Goal: Task Accomplishment & Management: Use online tool/utility

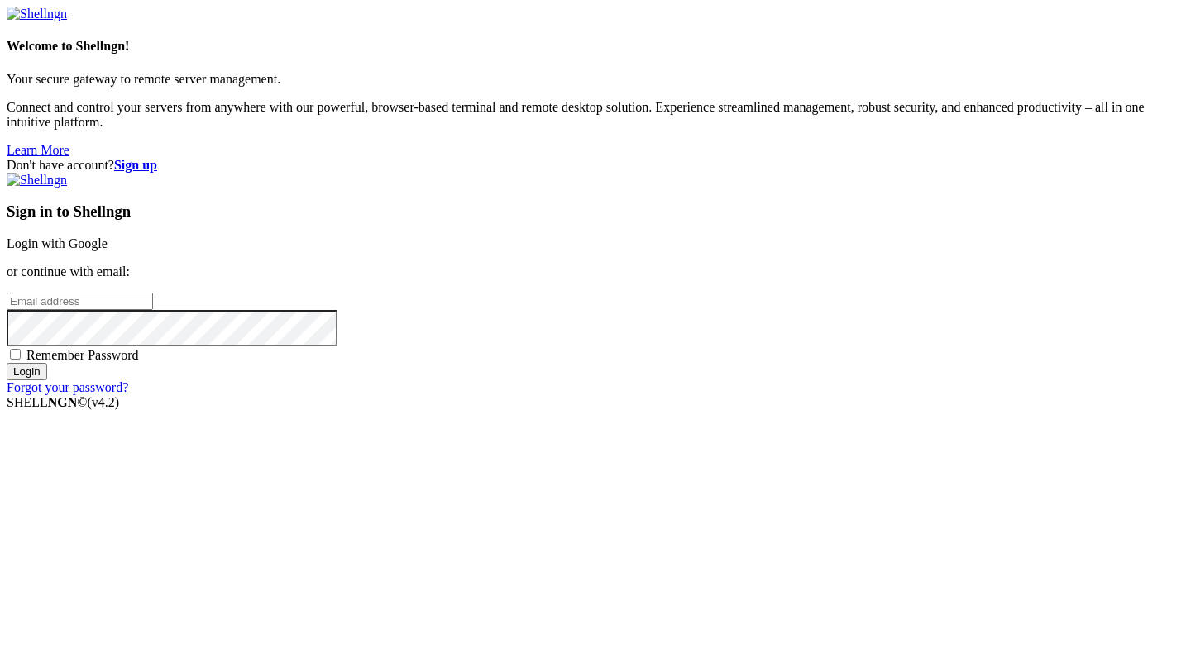
click at [153, 310] on input "email" at bounding box center [80, 301] width 146 height 17
paste input "# быстрое сканирование по ключевым словам ps aux | grep -i '3x-ui\|3xui\|3x\-ui…"
click at [153, 310] on input "# быстрое сканирование по ключевым словам ps aux | grep -i '3x-ui\|3xui\|3x\-ui…" at bounding box center [80, 301] width 146 height 17
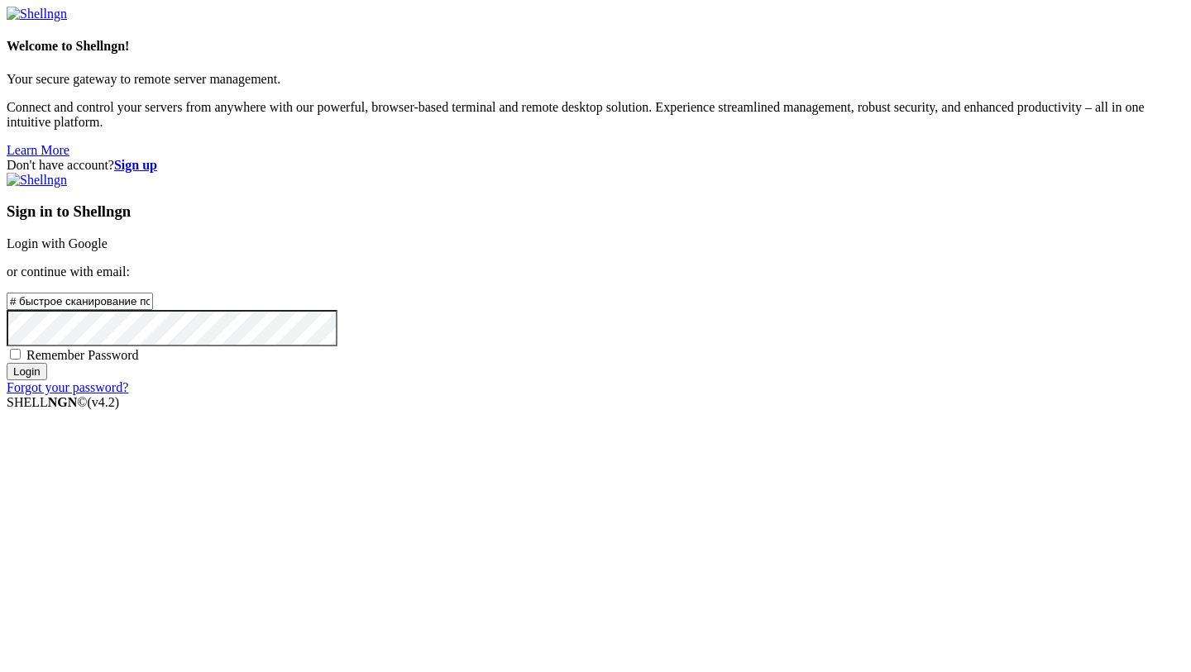
paste input "[EMAIL_ADDRESS][DOMAIN_NAME]"
type input "[EMAIL_ADDRESS][DOMAIN_NAME]"
click at [7, 363] on input "Login" at bounding box center [27, 371] width 41 height 17
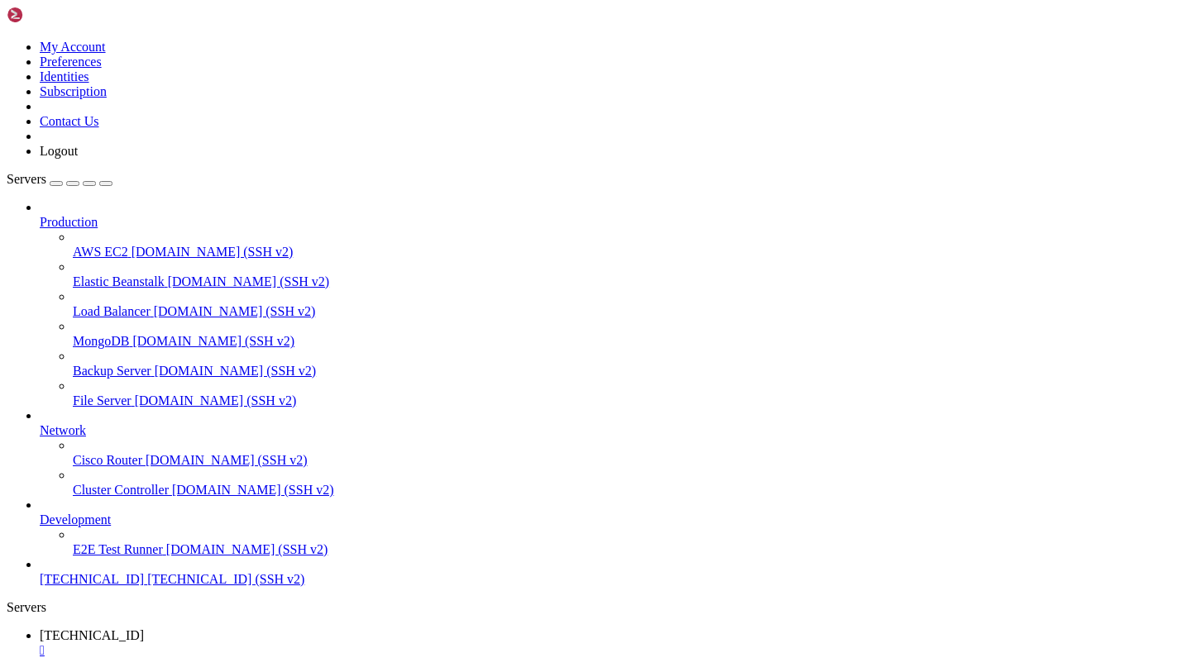
scroll to position [12, 0]
drag, startPoint x: 413, startPoint y: 1340, endPoint x: 5, endPoint y: 1336, distance: 407.7
drag, startPoint x: 397, startPoint y: 1332, endPoint x: 16, endPoint y: 1330, distance: 381.2
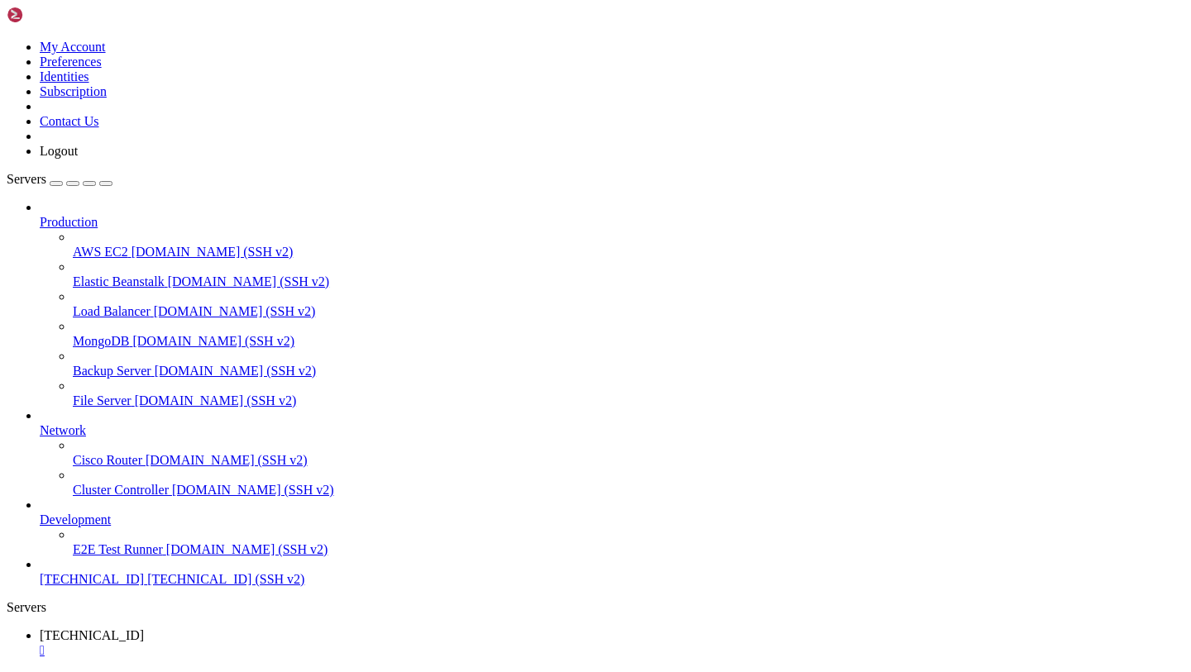
copy x-row "ps aux | grep -E 'node|python|pm2' | grep -i telegram"
drag, startPoint x: 576, startPoint y: 1400, endPoint x: 13, endPoint y: 1390, distance: 563.2
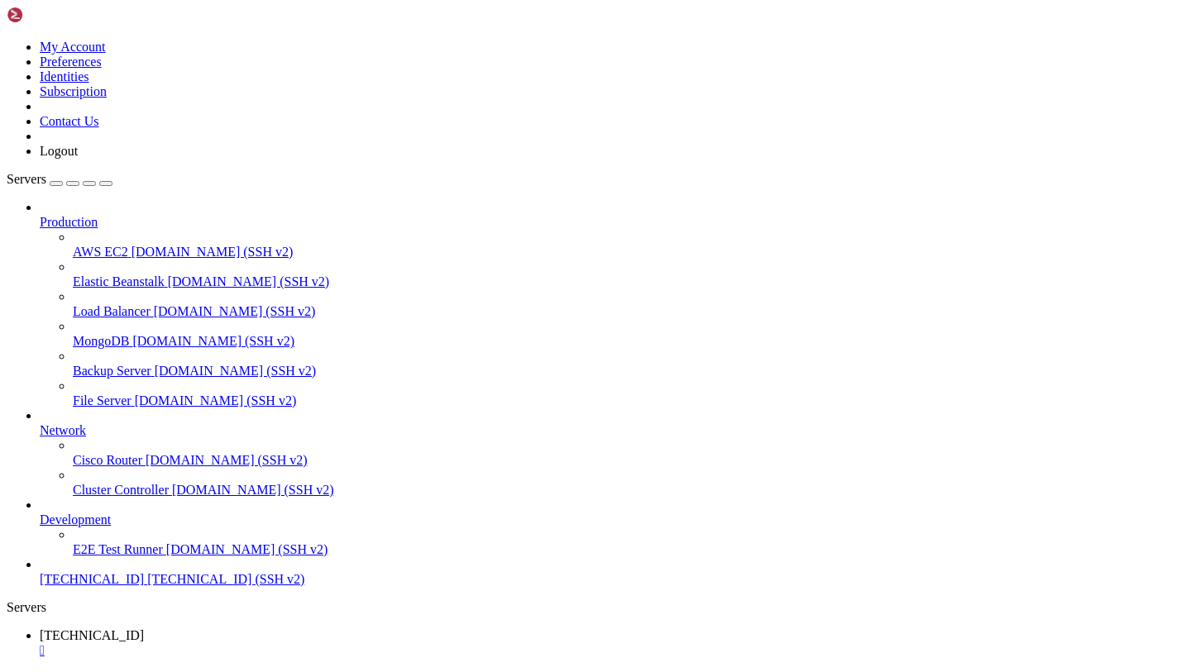
copy div "root@instance74096:~# systemctl list-units --type=service | grep -i 'bot\|3x\|t…"
